Goal: Download file/media

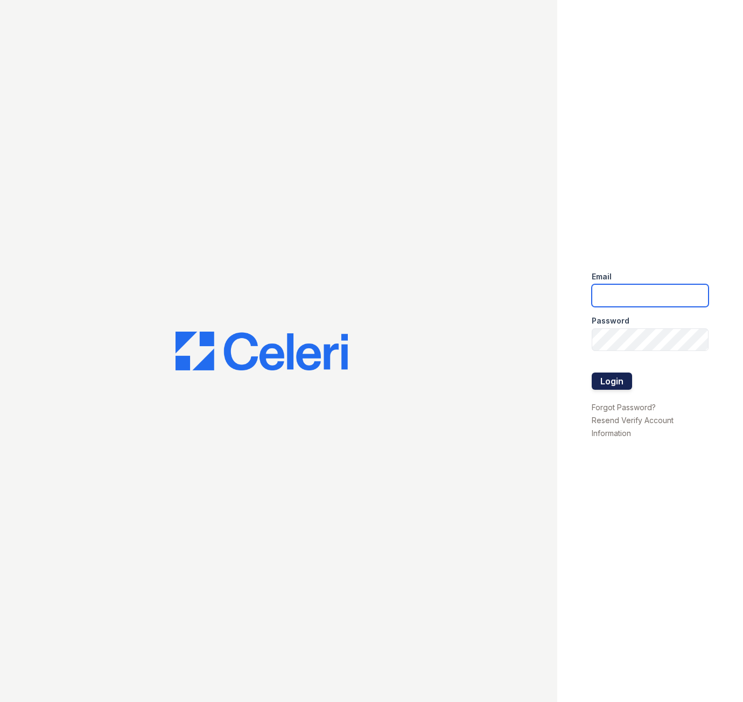
type input "[EMAIL_ADDRESS][DOMAIN_NAME]"
click at [608, 383] on button "Login" at bounding box center [612, 381] width 40 height 17
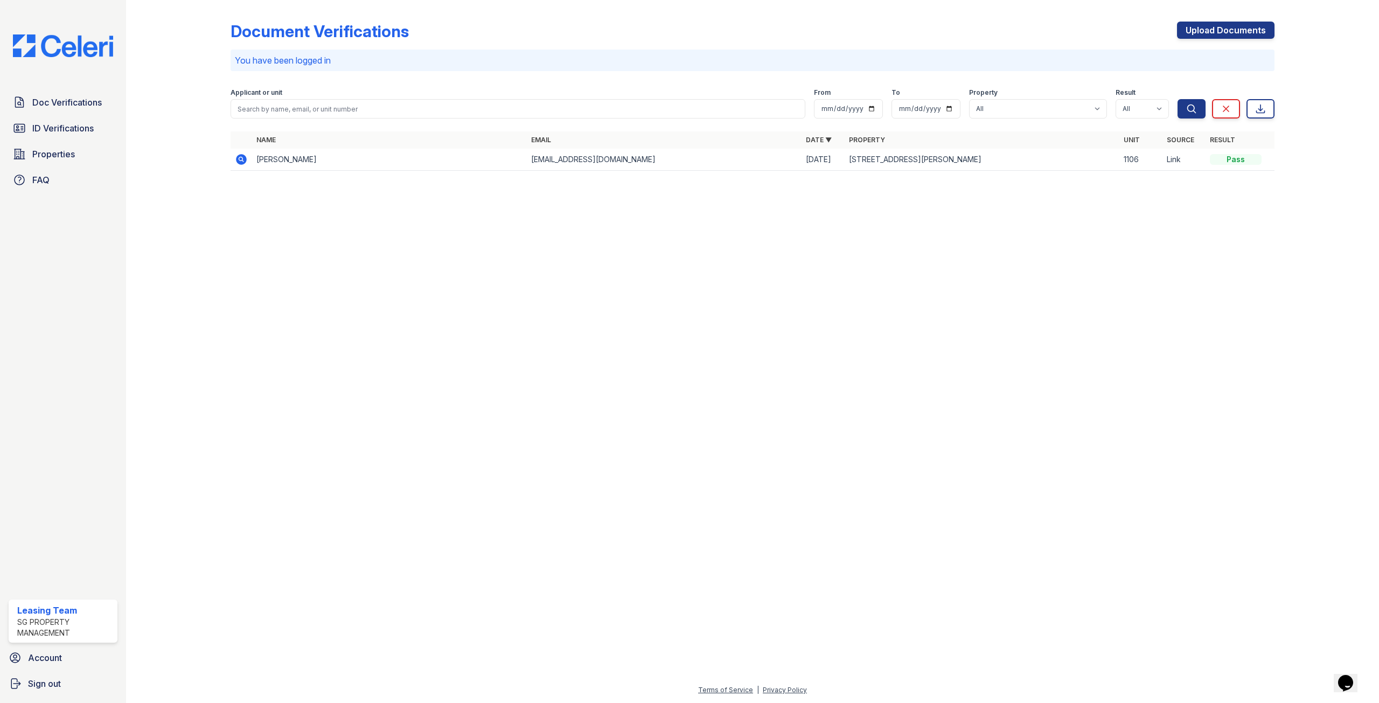
click at [239, 161] on icon at bounding box center [241, 159] width 11 height 11
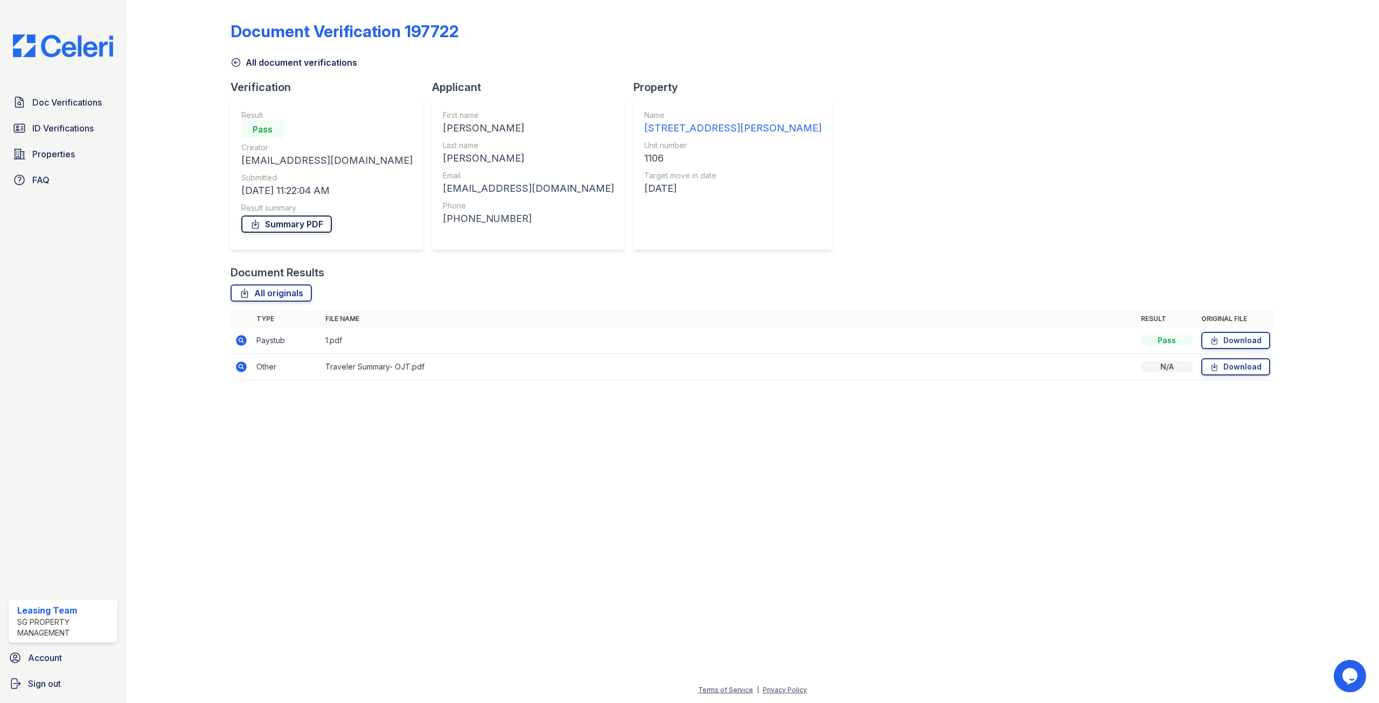
click at [281, 226] on link "Summary PDF" at bounding box center [286, 223] width 90 height 17
click at [271, 295] on link "All originals" at bounding box center [271, 292] width 81 height 17
click at [181, 207] on div at bounding box center [186, 197] width 87 height 387
